Goal: Task Accomplishment & Management: Manage account settings

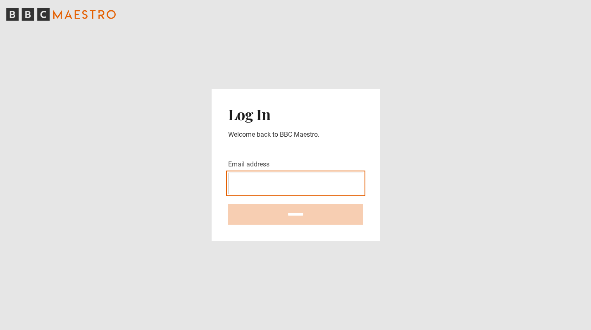
click at [238, 182] on input "Email address" at bounding box center [295, 183] width 135 height 21
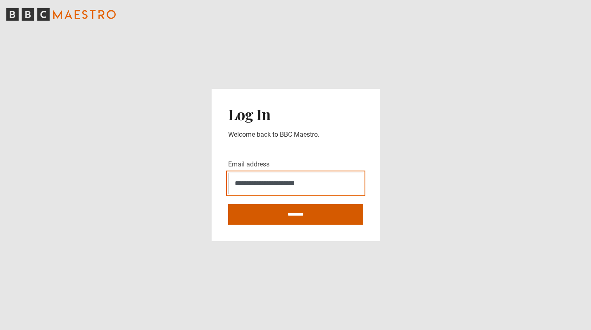
type input "**********"
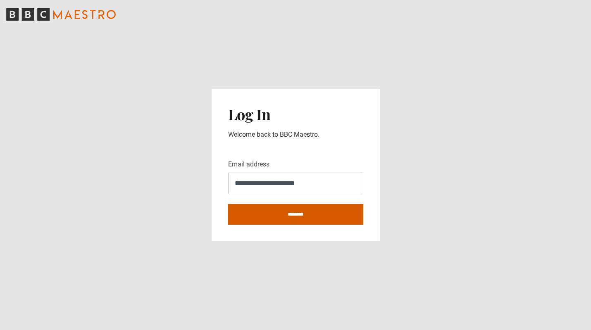
click at [308, 217] on input "********" at bounding box center [295, 214] width 135 height 21
type input "**********"
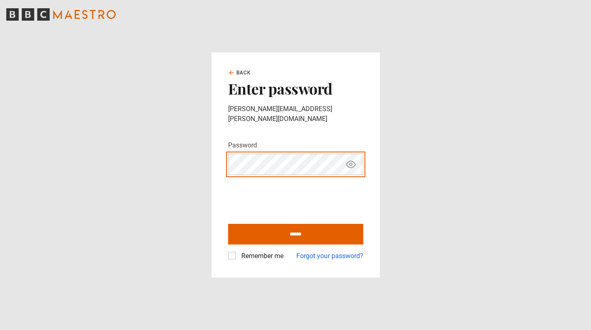
click at [167, 162] on main "Back Enter password [PERSON_NAME][EMAIL_ADDRESS][PERSON_NAME][DOMAIN_NAME] Pass…" at bounding box center [295, 165] width 591 height 330
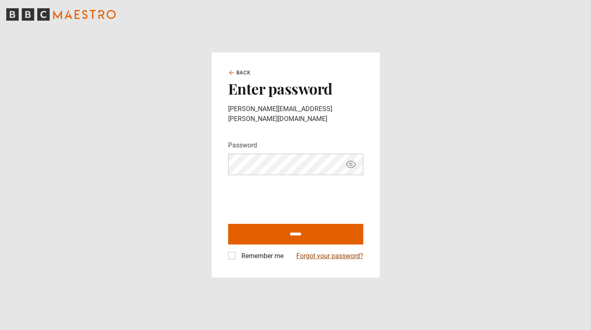
click at [337, 252] on link "Forgot your password?" at bounding box center [329, 256] width 67 height 10
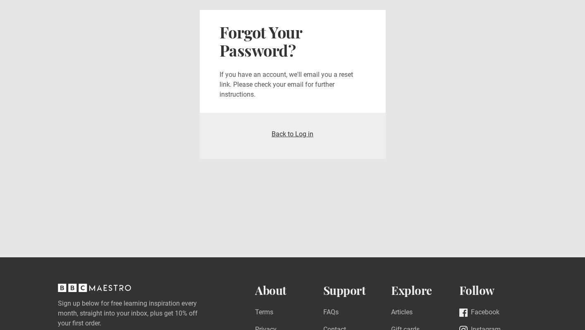
click at [281, 133] on link "Back to Log in" at bounding box center [293, 134] width 42 height 8
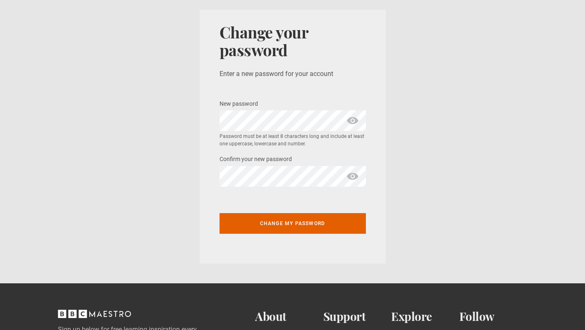
click at [198, 118] on section "Change your password Enter a new password for your account New password * Passw…" at bounding box center [292, 137] width 585 height 274
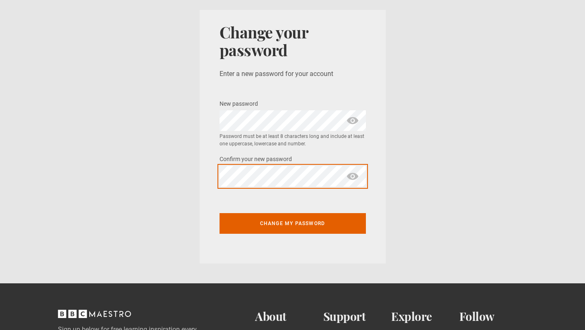
click at [206, 174] on div "Change your password Enter a new password for your account New password * Passw…" at bounding box center [293, 137] width 186 height 254
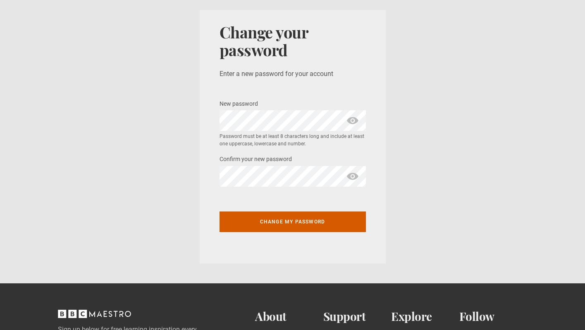
click at [290, 223] on button "Change my password" at bounding box center [292, 222] width 146 height 21
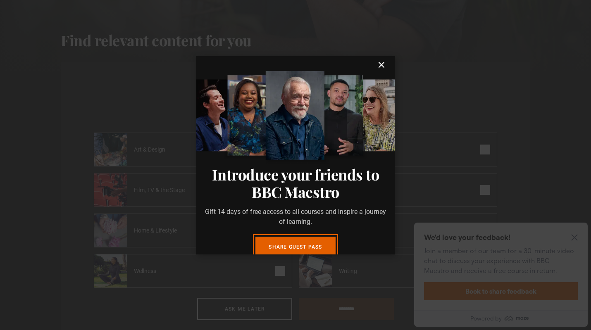
click at [378, 64] on icon "submit" at bounding box center [382, 65] width 10 height 10
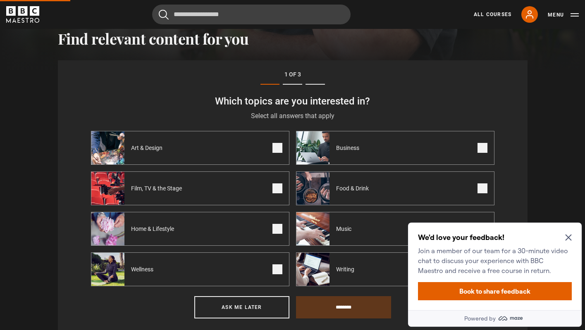
click at [566, 236] on icon "Close Maze Prompt" at bounding box center [568, 238] width 6 height 6
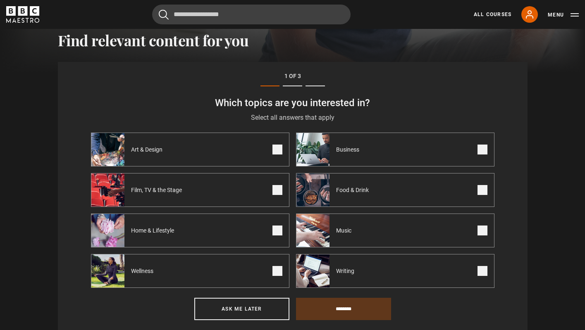
scroll to position [287, 0]
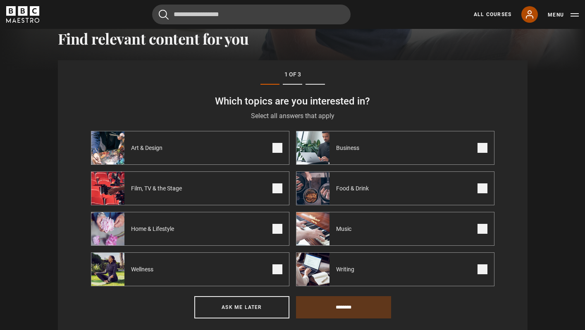
click at [530, 12] on icon at bounding box center [530, 15] width 10 height 10
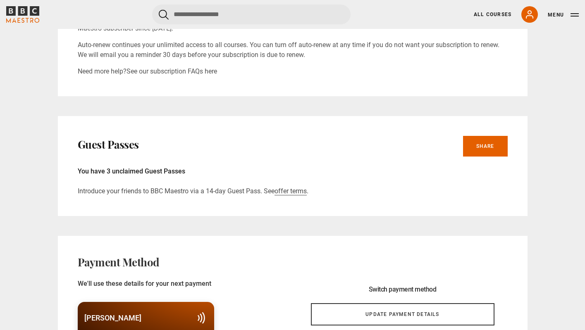
scroll to position [132, 0]
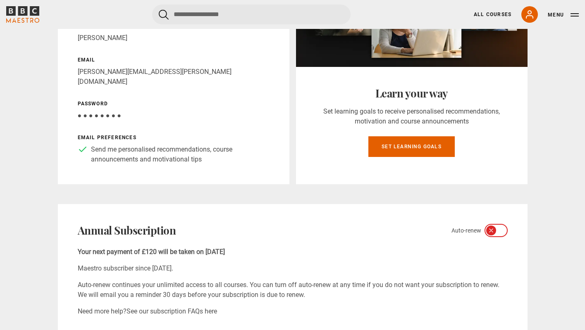
click at [489, 227] on icon at bounding box center [491, 230] width 7 height 7
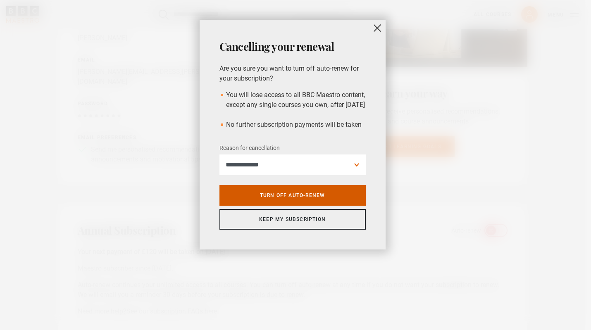
click at [311, 205] on link "Turn off auto-renew" at bounding box center [292, 195] width 146 height 21
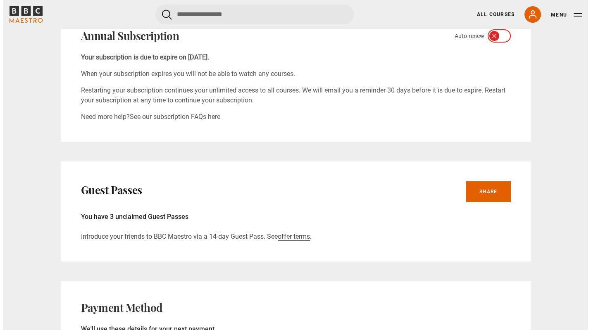
scroll to position [0, 0]
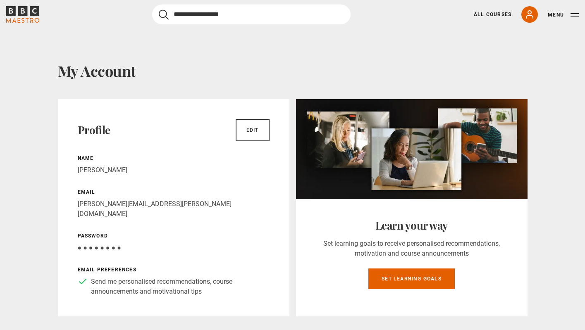
click at [252, 15] on input "Search" at bounding box center [251, 15] width 198 height 20
type input "********"
click at [164, 14] on button "submit" at bounding box center [164, 15] width 10 height 10
